Goal: Information Seeking & Learning: Learn about a topic

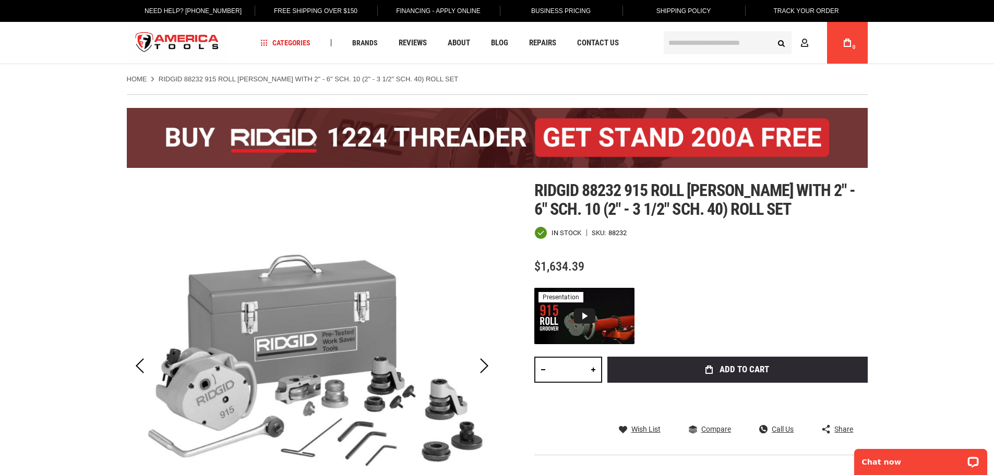
click at [616, 233] on div "88232" at bounding box center [617, 232] width 18 height 7
copy div "88232"
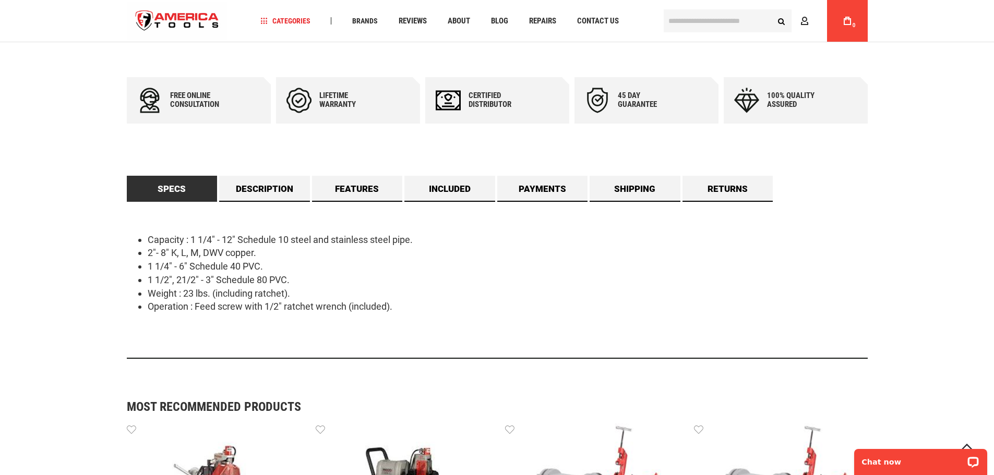
scroll to position [574, 0]
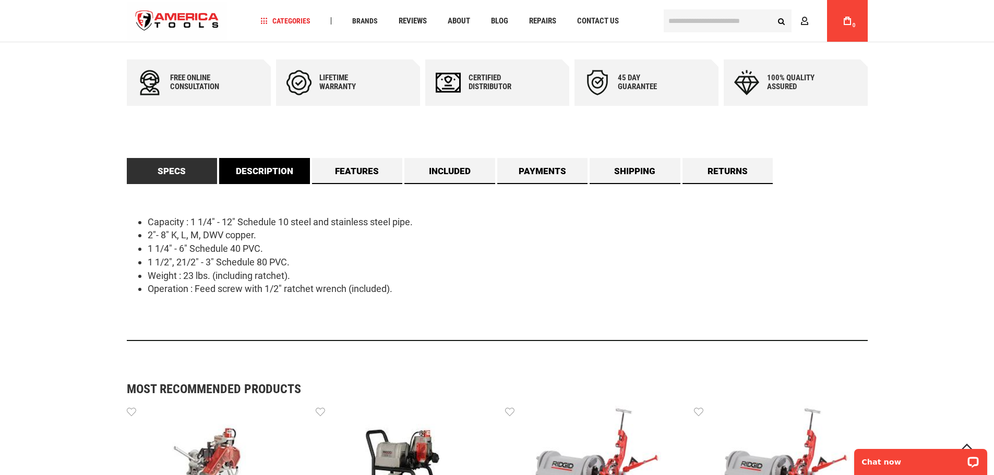
click at [250, 177] on link "Description" at bounding box center [264, 171] width 91 height 26
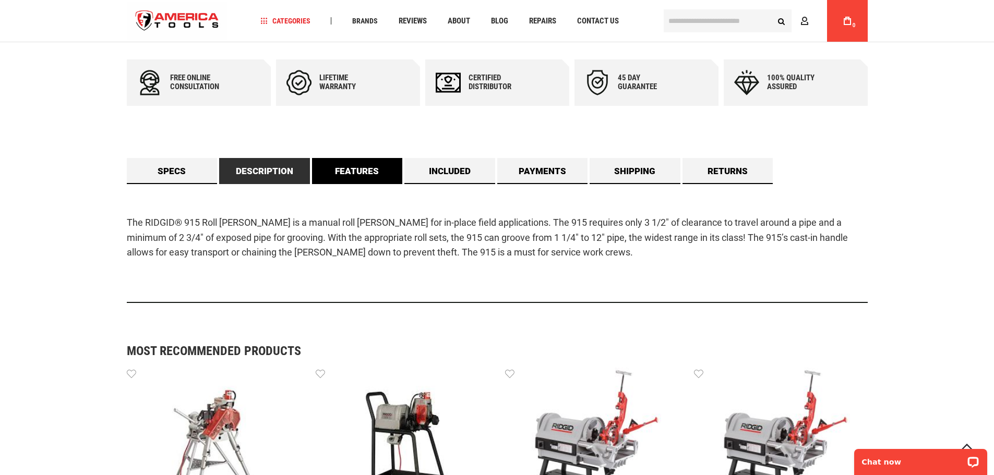
click at [352, 175] on link "Features" at bounding box center [357, 171] width 91 height 26
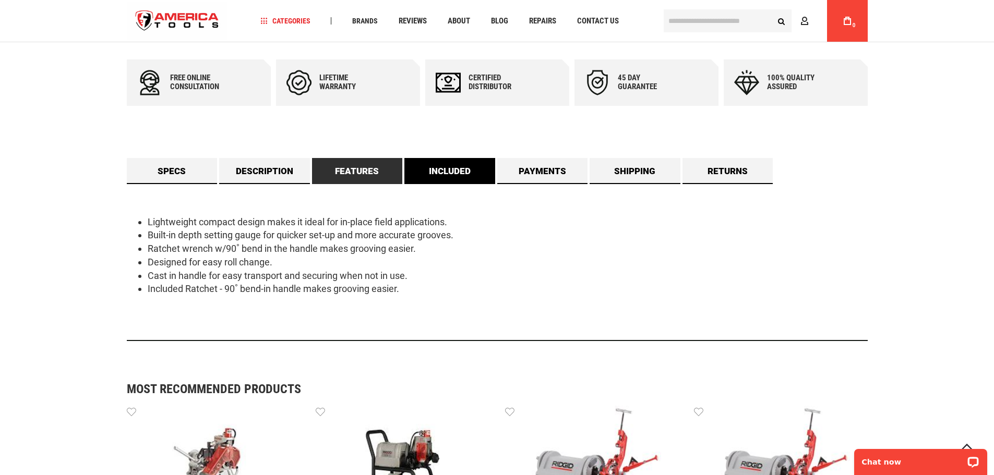
click at [433, 181] on link "Included" at bounding box center [449, 171] width 91 height 26
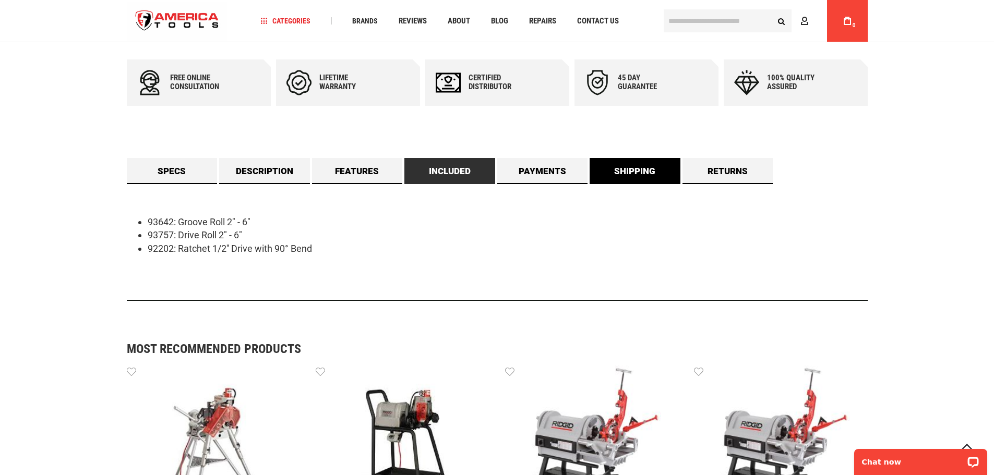
click at [659, 175] on link "Shipping" at bounding box center [634, 171] width 91 height 26
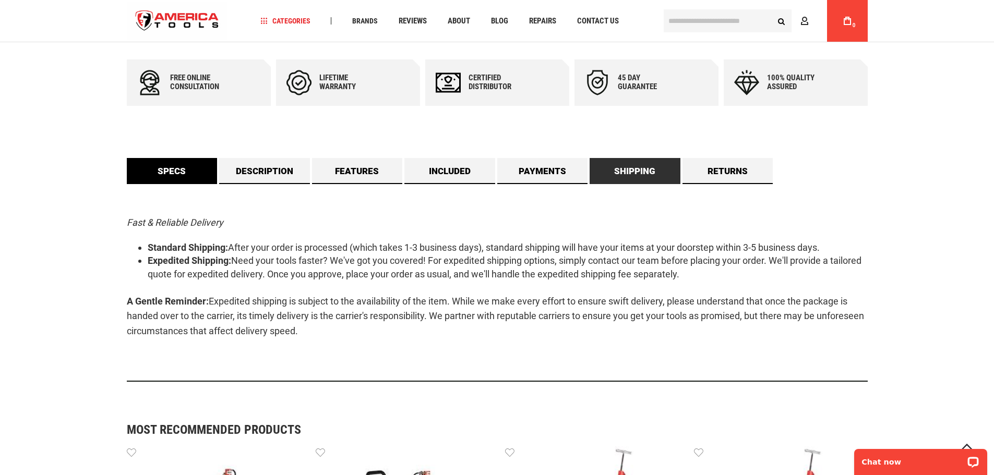
click at [164, 180] on link "Specs" at bounding box center [172, 171] width 91 height 26
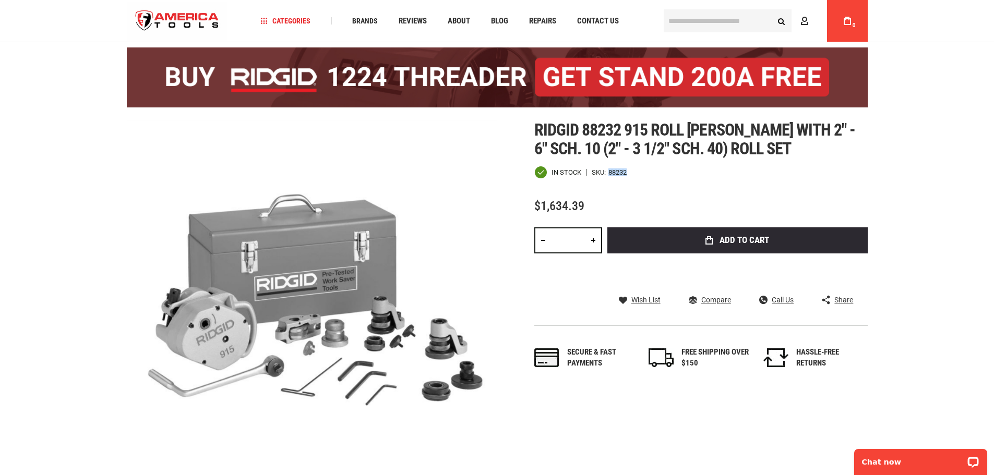
scroll to position [52, 0]
